Goal: Transaction & Acquisition: Obtain resource

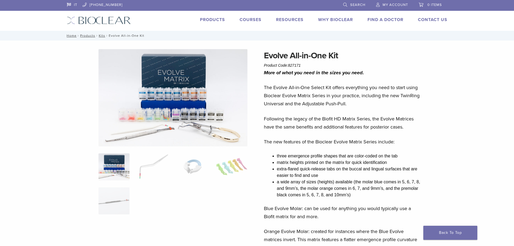
drag, startPoint x: 304, startPoint y: 65, endPoint x: 289, endPoint y: 65, distance: 14.9
click at [289, 65] on div "Evolve All-in-One Kit Product Code: 827171 $ 745.16" at bounding box center [343, 58] width 159 height 19
copy span "827171"
click at [89, 36] on link "Products" at bounding box center [87, 36] width 15 height 4
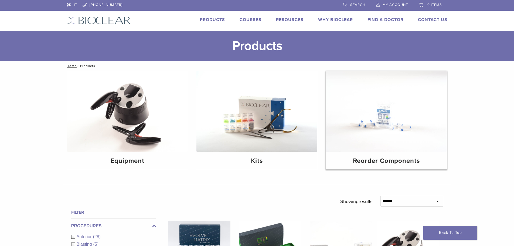
click at [379, 156] on div "Reorder Components" at bounding box center [386, 161] width 121 height 18
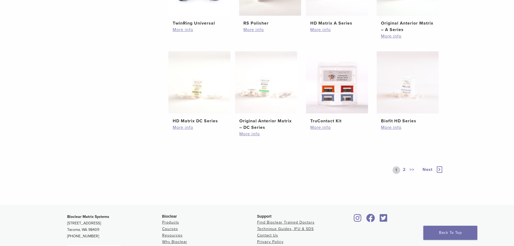
scroll to position [81, 0]
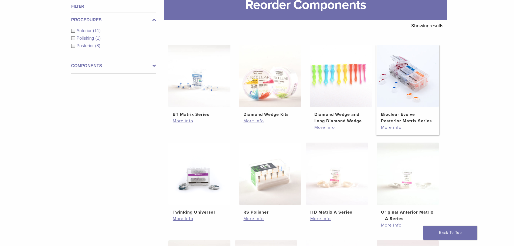
click at [396, 120] on h2 "Bioclear Evolve Posterior Matrix Series" at bounding box center [407, 117] width 53 height 13
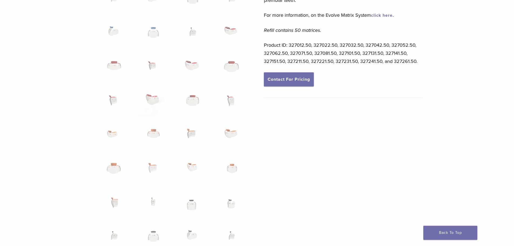
scroll to position [378, 0]
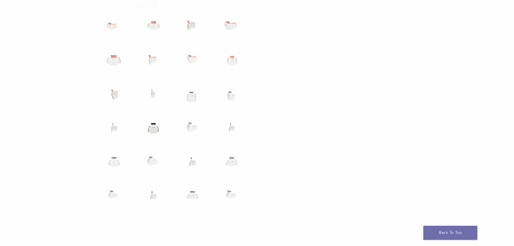
click at [153, 126] on img at bounding box center [153, 130] width 31 height 27
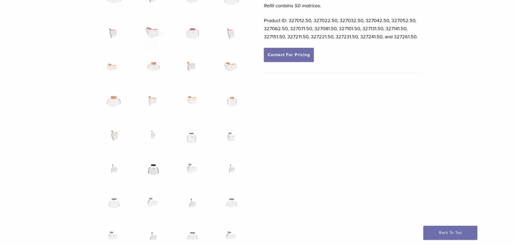
scroll to position [309, 0]
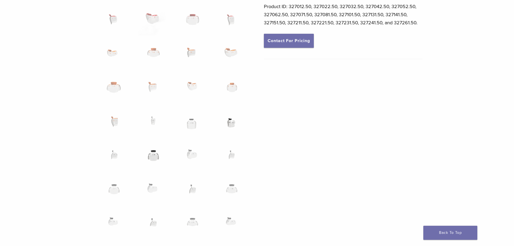
click at [232, 122] on img at bounding box center [231, 123] width 31 height 27
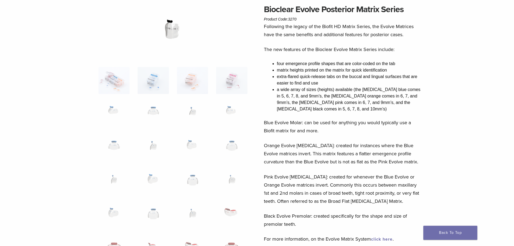
scroll to position [0, 0]
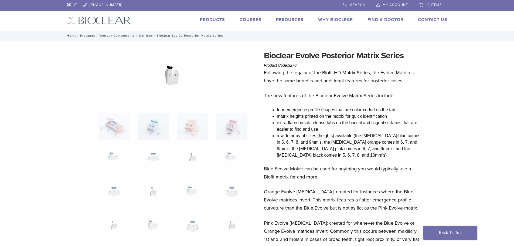
click at [108, 36] on link "Reorder Components" at bounding box center [117, 36] width 36 height 4
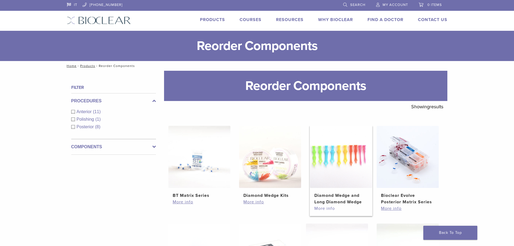
click at [327, 208] on link "More info" at bounding box center [341, 208] width 53 height 6
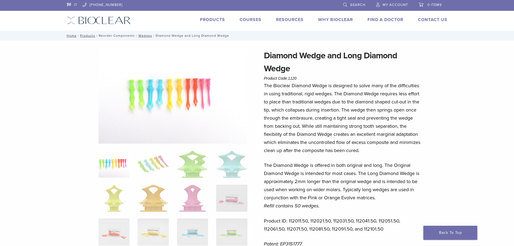
click at [119, 36] on link "Reorder Components" at bounding box center [117, 36] width 36 height 4
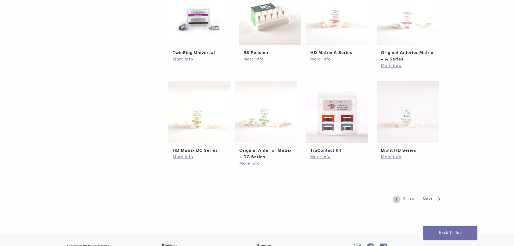
scroll to position [243, 0]
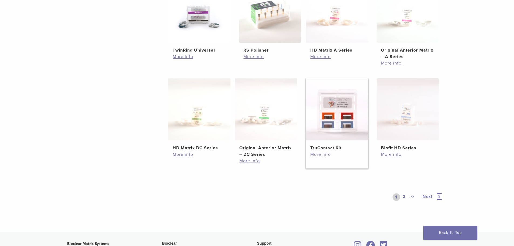
click at [326, 153] on link "More info" at bounding box center [337, 154] width 53 height 6
click at [439, 197] on icon at bounding box center [439, 196] width 5 height 6
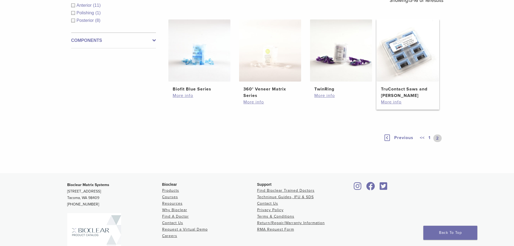
scroll to position [109, 0]
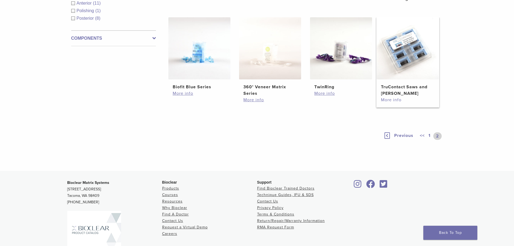
click at [392, 98] on link "More info" at bounding box center [407, 100] width 53 height 6
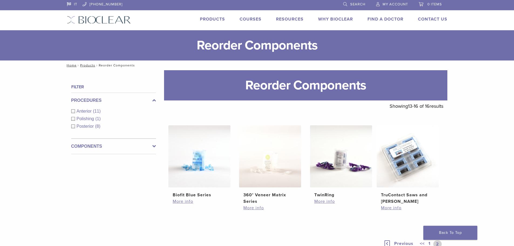
scroll to position [0, 0]
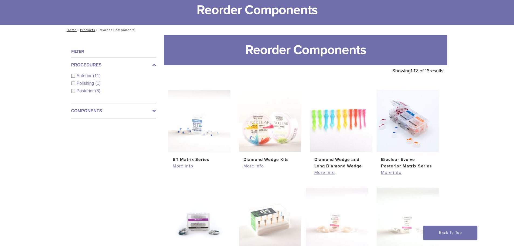
scroll to position [28, 0]
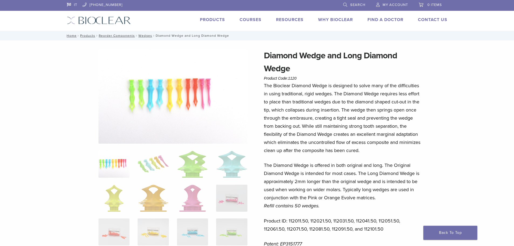
scroll to position [108, 0]
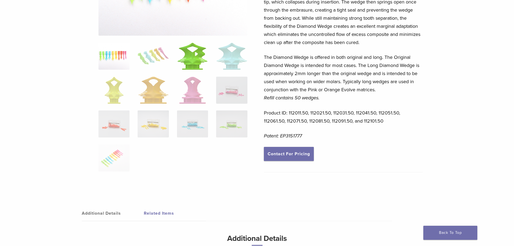
click at [192, 53] on img at bounding box center [192, 56] width 31 height 27
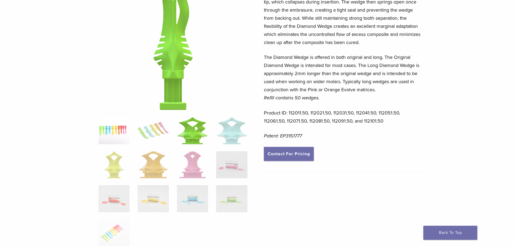
click at [110, 134] on img at bounding box center [114, 130] width 31 height 27
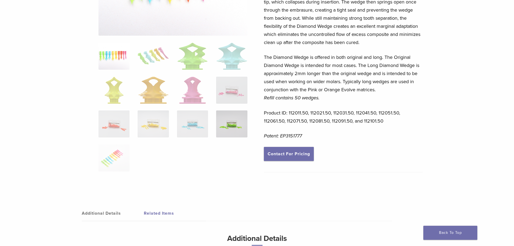
click at [224, 124] on img at bounding box center [231, 123] width 31 height 27
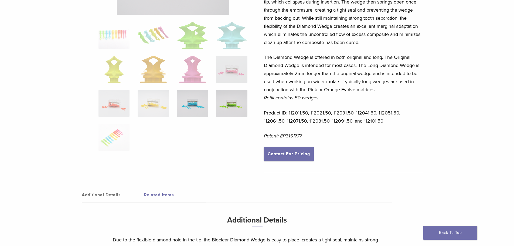
click at [194, 107] on img at bounding box center [192, 103] width 31 height 27
click at [422, 123] on p "Product ID: 112011.50, 112021.50, 112031.50, 112041.50, 112051.50, 112061.50, 1…" at bounding box center [343, 117] width 159 height 16
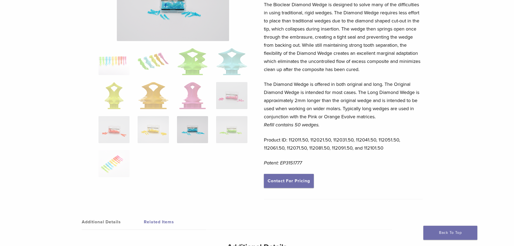
scroll to position [0, 0]
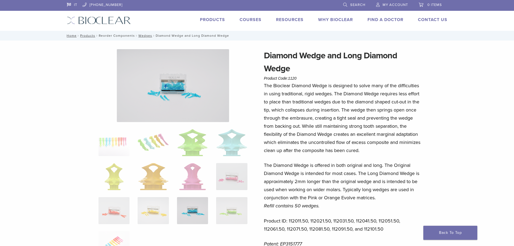
click at [117, 36] on link "Reorder Components" at bounding box center [117, 36] width 36 height 4
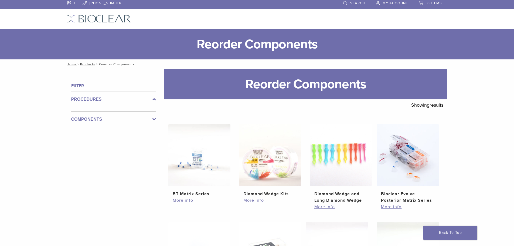
scroll to position [81, 0]
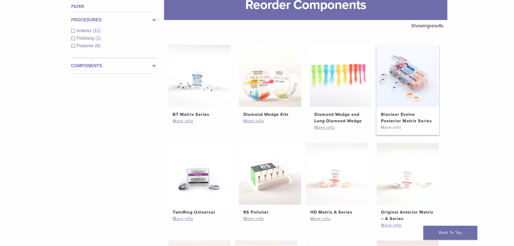
click at [401, 125] on link "More info" at bounding box center [407, 127] width 53 height 6
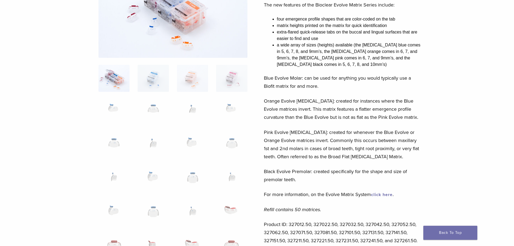
scroll to position [81, 0]
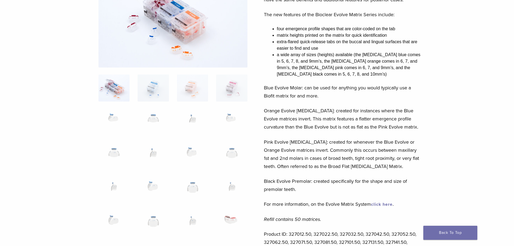
click at [382, 204] on link "click here" at bounding box center [382, 204] width 22 height 5
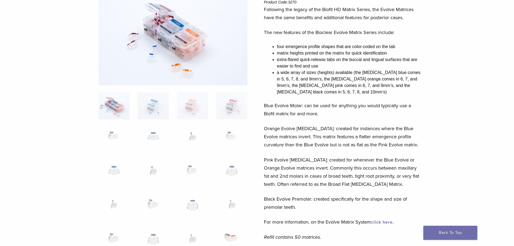
scroll to position [54, 0]
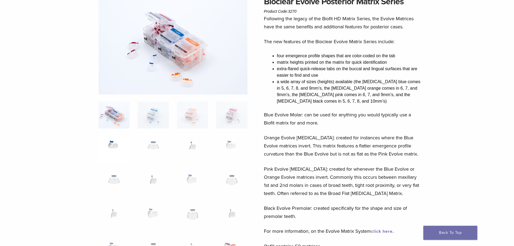
click at [114, 147] on img at bounding box center [114, 149] width 31 height 27
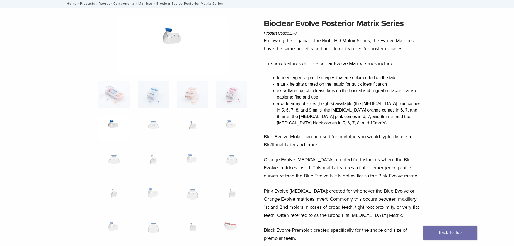
scroll to position [0, 0]
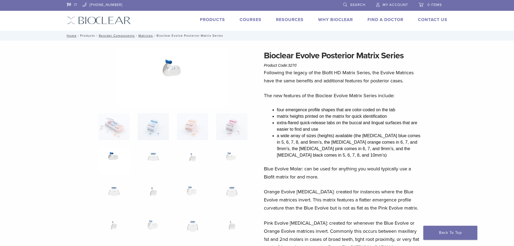
click at [88, 35] on link "Products" at bounding box center [87, 36] width 15 height 4
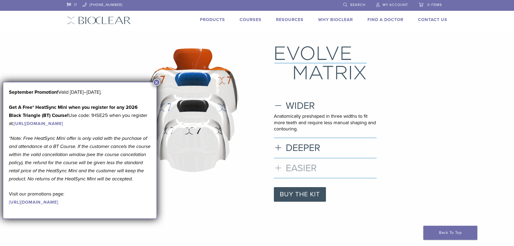
click at [310, 169] on h3 "EASIER" at bounding box center [325, 168] width 103 height 12
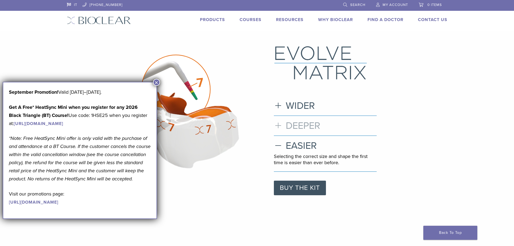
click at [315, 127] on h3 "DEEPER" at bounding box center [325, 126] width 103 height 12
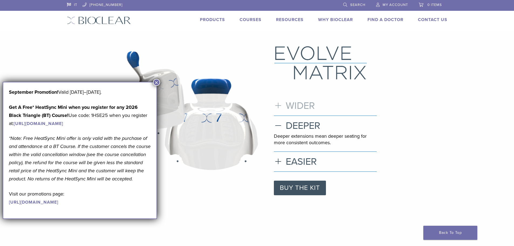
click at [306, 104] on h3 "WIDER" at bounding box center [325, 106] width 103 height 12
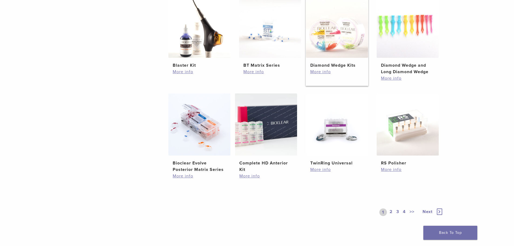
scroll to position [324, 0]
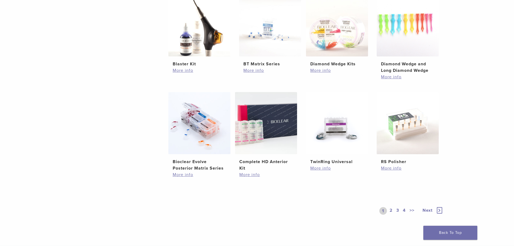
click at [438, 209] on icon at bounding box center [439, 210] width 5 height 6
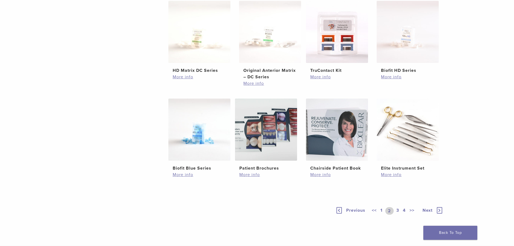
scroll to position [324, 0]
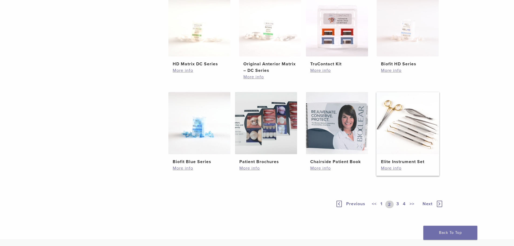
click at [394, 160] on h2 "Elite Instrument Set" at bounding box center [407, 161] width 53 height 6
click at [441, 207] on icon at bounding box center [439, 204] width 5 height 6
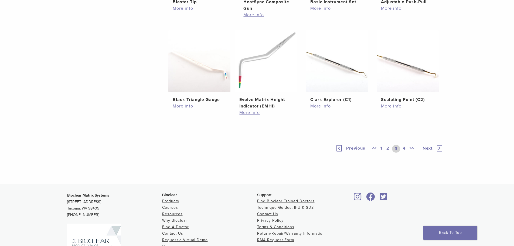
click at [439, 151] on icon at bounding box center [439, 148] width 5 height 6
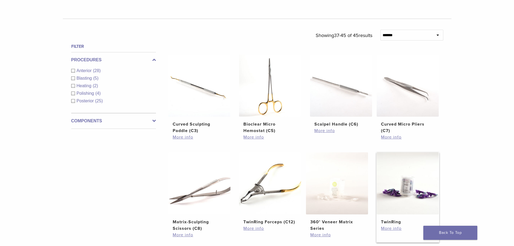
scroll to position [135, 0]
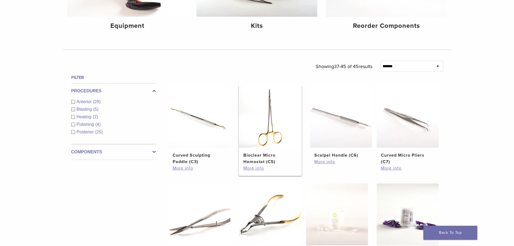
click at [255, 157] on h2 "Bioclear Micro Hemostat (C5)" at bounding box center [270, 158] width 53 height 13
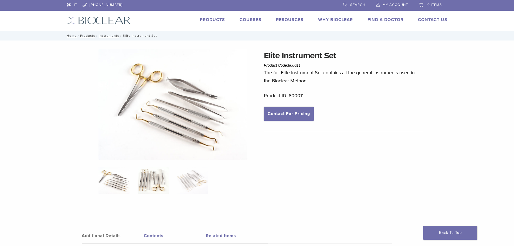
click at [147, 180] on img at bounding box center [153, 180] width 31 height 27
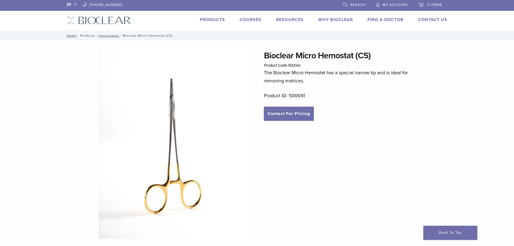
click at [88, 36] on link "Products" at bounding box center [87, 36] width 15 height 4
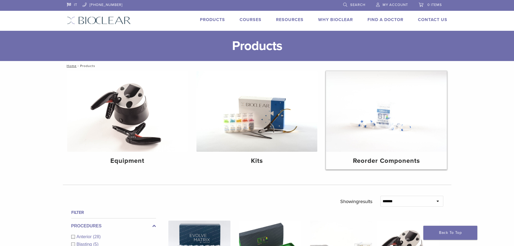
click at [375, 148] on img at bounding box center [386, 111] width 121 height 81
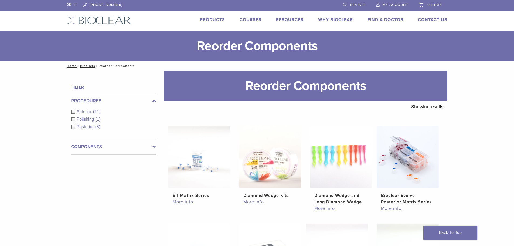
click at [391, 19] on link "Find A Doctor" at bounding box center [386, 19] width 36 height 5
click at [207, 21] on link "Products" at bounding box center [212, 19] width 25 height 5
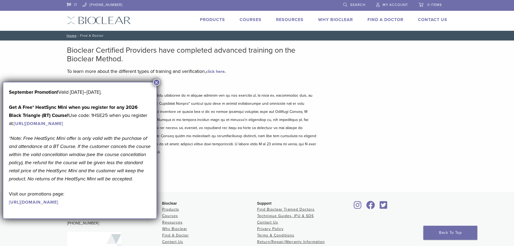
click at [155, 83] on button "×" at bounding box center [156, 82] width 7 height 7
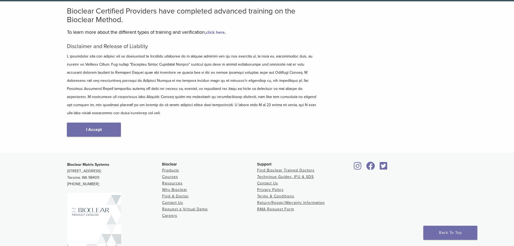
scroll to position [13, 0]
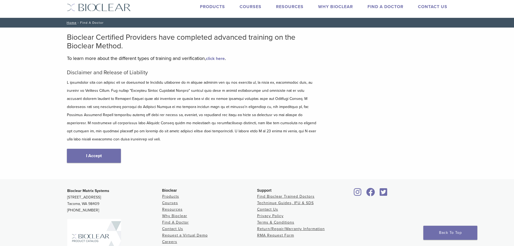
click at [225, 59] on link "click here" at bounding box center [215, 58] width 19 height 5
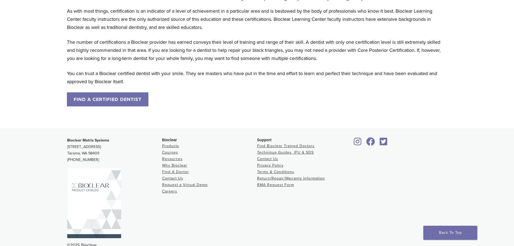
scroll to position [513, 0]
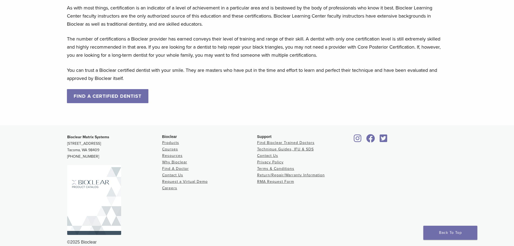
click at [86, 92] on link "FIND A CERTIFIED DENTIST" at bounding box center [108, 96] width 82 height 14
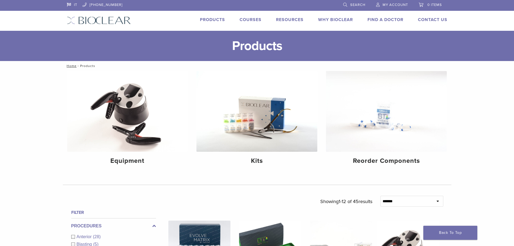
scroll to position [135, 0]
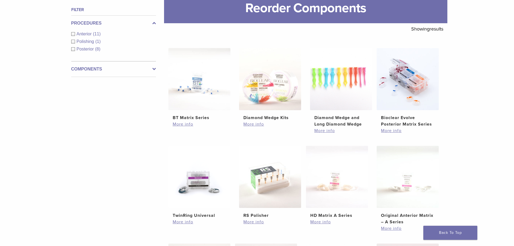
scroll to position [81, 0]
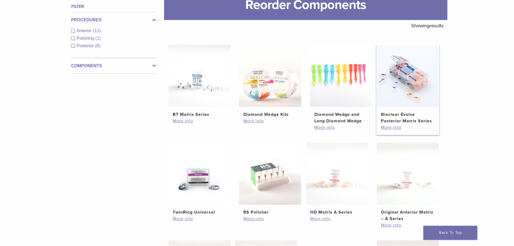
click at [403, 118] on h2 "Bioclear Evolve Posterior Matrix Series" at bounding box center [407, 117] width 53 height 13
click at [255, 215] on h2 "RS Polisher" at bounding box center [270, 212] width 53 height 6
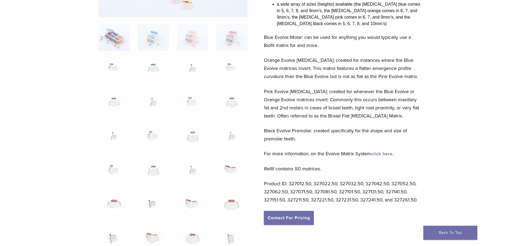
scroll to position [162, 0]
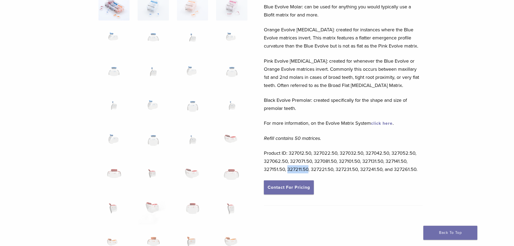
drag, startPoint x: 309, startPoint y: 169, endPoint x: 288, endPoint y: 169, distance: 20.5
click at [288, 169] on p "Product ID: 327012.50, 327022.50, 327032.50, 327042.50, 327052.50, 327062.50, 3…" at bounding box center [343, 161] width 159 height 24
copy p "327211.50"
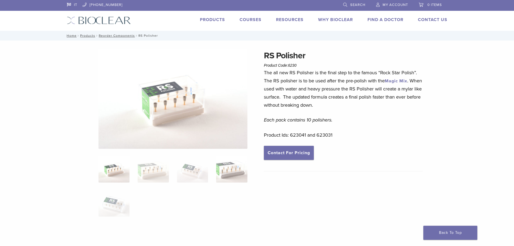
click at [236, 171] on img at bounding box center [231, 169] width 31 height 27
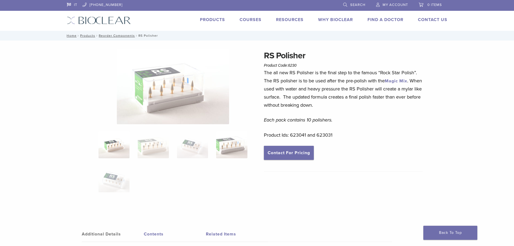
click at [114, 147] on img at bounding box center [114, 144] width 31 height 27
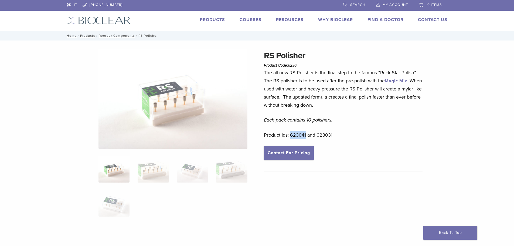
drag, startPoint x: 307, startPoint y: 133, endPoint x: 291, endPoint y: 138, distance: 16.5
click at [291, 138] on p "Product Ids: 623041 and 623031" at bounding box center [343, 135] width 159 height 8
copy p "623041"
click at [167, 126] on img at bounding box center [173, 99] width 149 height 100
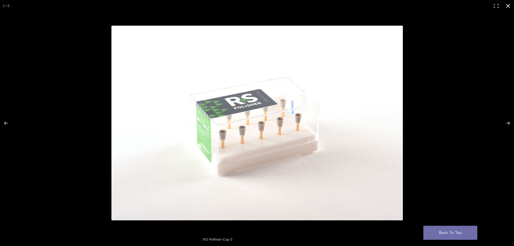
click at [509, 4] on button "Close (Esc)" at bounding box center [508, 6] width 12 height 12
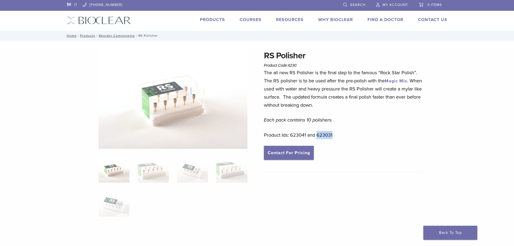
drag, startPoint x: 332, startPoint y: 135, endPoint x: 316, endPoint y: 134, distance: 15.9
click at [316, 134] on p "Product Ids: 623041 and 623031" at bounding box center [343, 135] width 159 height 8
copy p "623031"
click at [228, 170] on img at bounding box center [231, 169] width 31 height 27
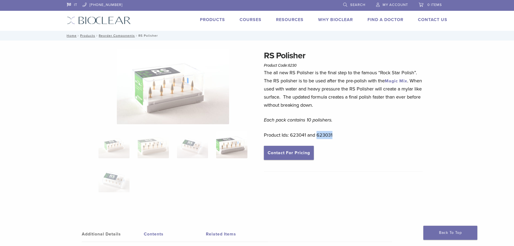
click at [236, 154] on img at bounding box center [231, 144] width 31 height 27
click at [230, 144] on img at bounding box center [231, 144] width 31 height 27
click at [116, 178] on img at bounding box center [114, 178] width 31 height 27
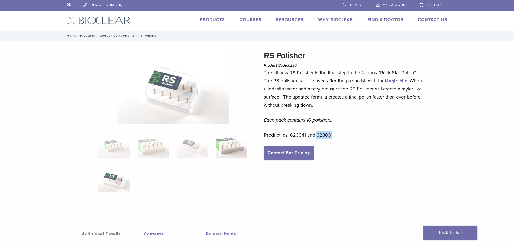
click at [239, 140] on img at bounding box center [231, 144] width 31 height 27
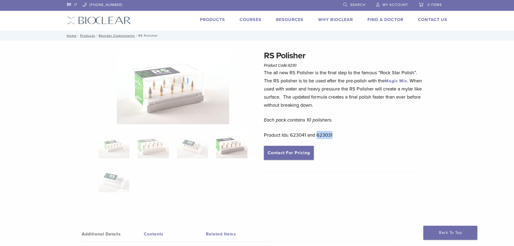
click at [237, 142] on img at bounding box center [231, 144] width 31 height 27
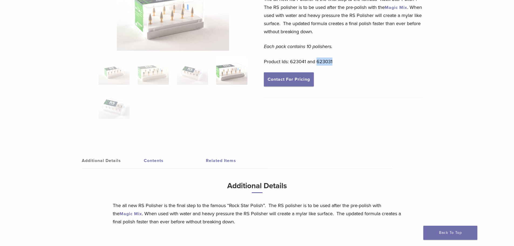
scroll to position [27, 0]
